Goal: Task Accomplishment & Management: Use online tool/utility

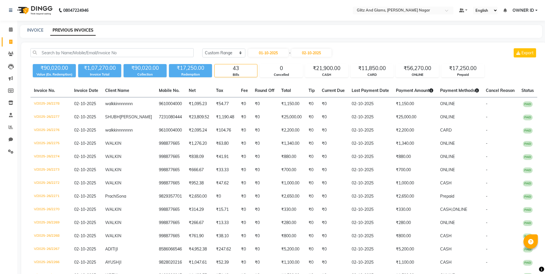
select select "range"
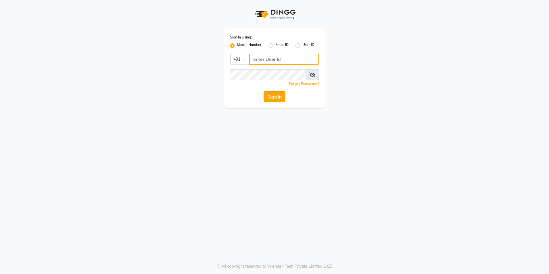
type input "8824152513"
click at [272, 92] on button "Sign In" at bounding box center [275, 96] width 22 height 11
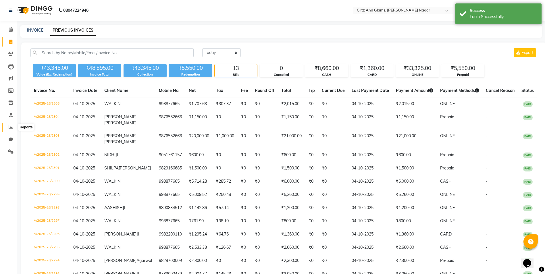
click at [12, 128] on icon at bounding box center [11, 127] width 4 height 4
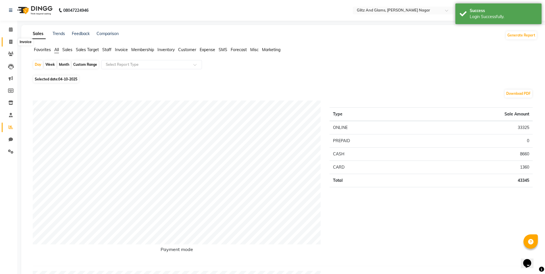
click at [11, 40] on icon at bounding box center [10, 42] width 3 height 4
select select "service"
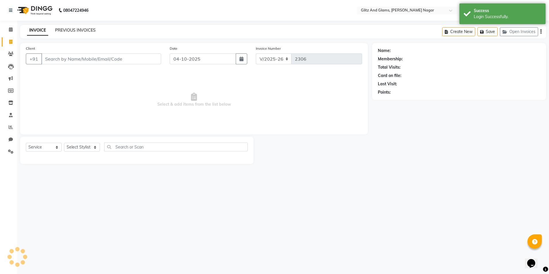
drag, startPoint x: 67, startPoint y: 22, endPoint x: 71, endPoint y: 28, distance: 6.6
click at [67, 25] on div "08047224946 Select Location × Glitz And Glams, Vaishali Nagar Default Panel My …" at bounding box center [274, 137] width 549 height 274
click at [71, 28] on link "PREVIOUS INVOICES" at bounding box center [75, 30] width 40 height 5
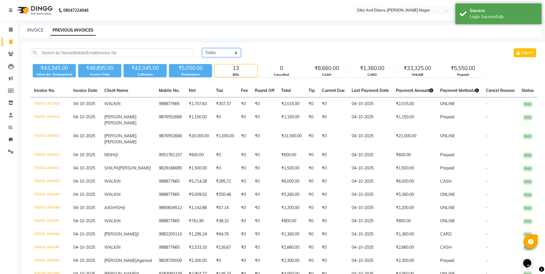
click at [225, 55] on select "Today Yesterday Custom Range" at bounding box center [221, 52] width 38 height 9
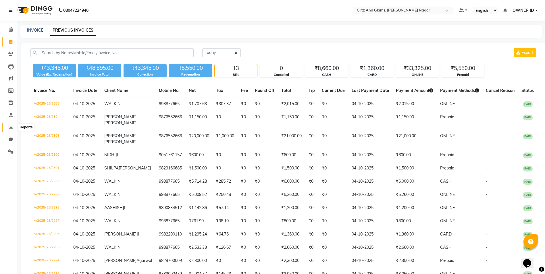
click at [10, 124] on span at bounding box center [11, 127] width 10 height 7
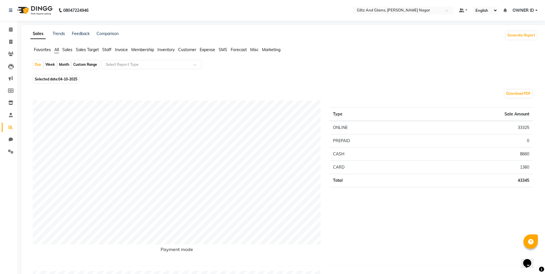
click at [126, 49] on span "Invoice" at bounding box center [121, 49] width 13 height 5
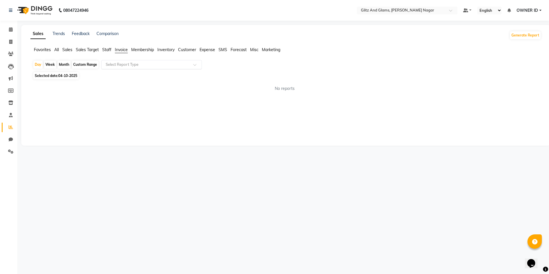
click at [121, 61] on div "Select Report Type" at bounding box center [151, 64] width 101 height 9
click at [103, 49] on span "Staff" at bounding box center [106, 49] width 9 height 5
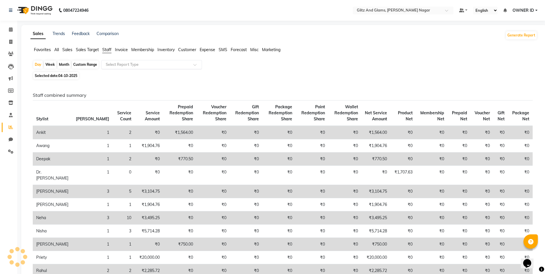
click at [115, 64] on input "text" at bounding box center [146, 65] width 83 height 6
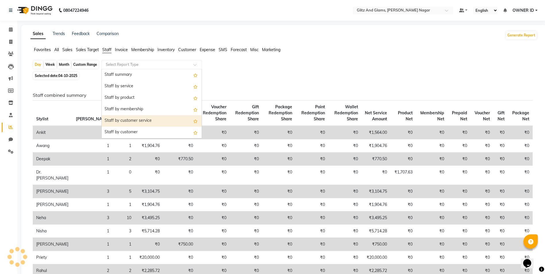
drag, startPoint x: 136, startPoint y: 123, endPoint x: 140, endPoint y: 113, distance: 11.1
click at [139, 115] on div "Staff by customer service" at bounding box center [152, 120] width 100 height 11
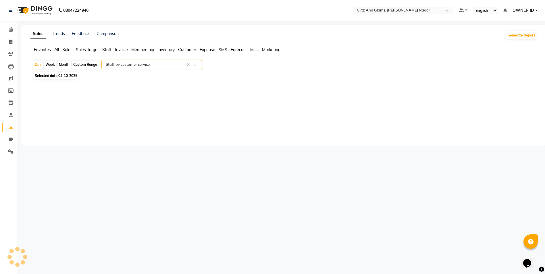
select select "full_report"
select select "csv"
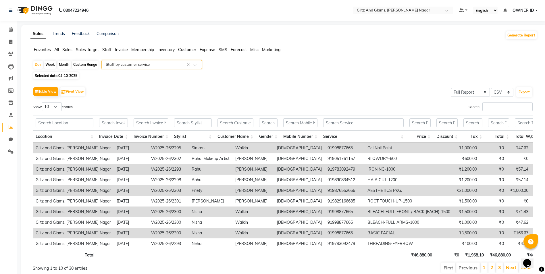
click at [78, 67] on div "Custom Range" at bounding box center [85, 65] width 27 height 8
select select "10"
select select "2025"
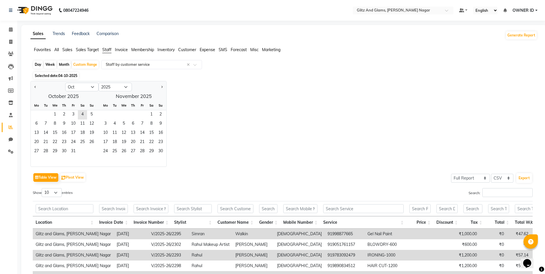
click at [33, 61] on div "Day Week Month Custom Range Select Report Type × Staff by customer service ×" at bounding box center [284, 65] width 502 height 10
click at [36, 62] on div "Day" at bounding box center [37, 65] width 9 height 8
select select "10"
select select "2025"
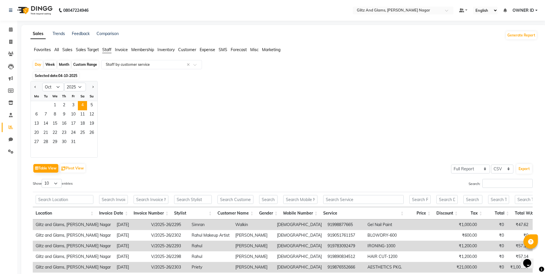
click at [40, 75] on span "Selected date: 04-10-2025" at bounding box center [55, 75] width 45 height 7
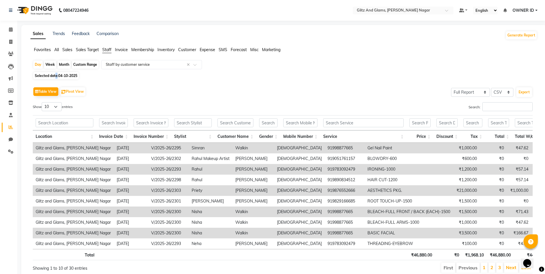
click at [56, 77] on span "Selected date: 04-10-2025" at bounding box center [55, 75] width 45 height 7
select select "10"
select select "2025"
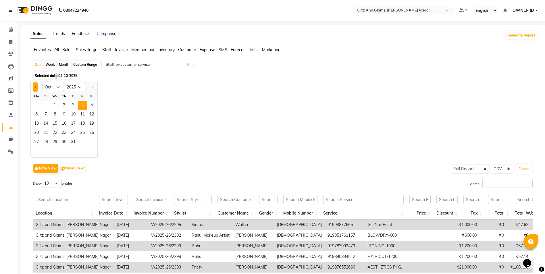
drag, startPoint x: 56, startPoint y: 77, endPoint x: 37, endPoint y: 87, distance: 21.6
click at [37, 87] on button "Previous month" at bounding box center [35, 86] width 5 height 9
select select "9"
click at [63, 114] on span "11" at bounding box center [63, 114] width 9 height 9
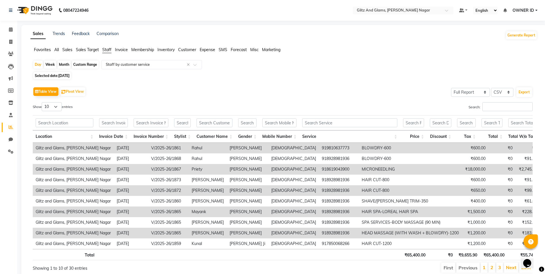
click at [423, 136] on th "Price" at bounding box center [413, 136] width 27 height 12
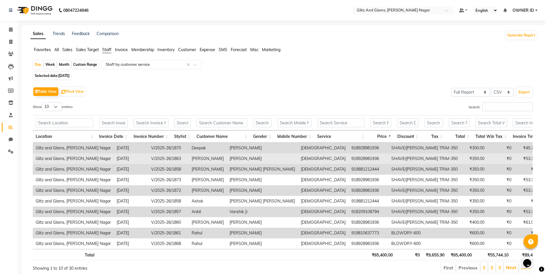
scroll to position [27, 0]
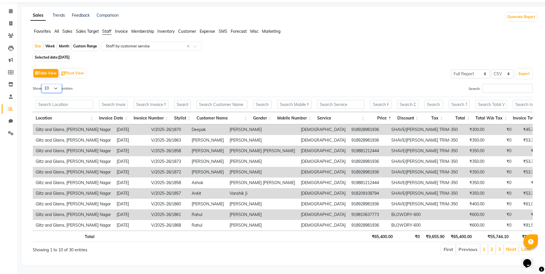
click at [55, 84] on select "10 25 50 100" at bounding box center [52, 88] width 20 height 9
select select "100"
click at [43, 84] on select "10 25 50 100" at bounding box center [52, 88] width 20 height 9
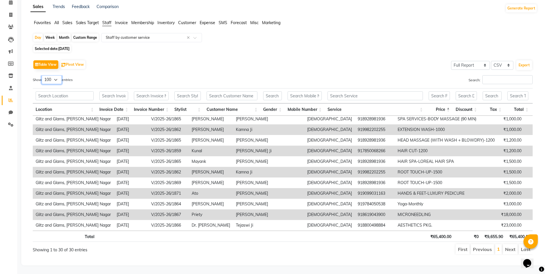
scroll to position [31, 0]
